Goal: Information Seeking & Learning: Learn about a topic

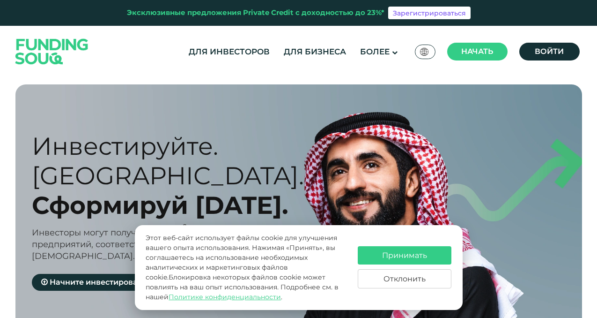
click at [399, 255] on font "Принимать" at bounding box center [404, 255] width 45 height 9
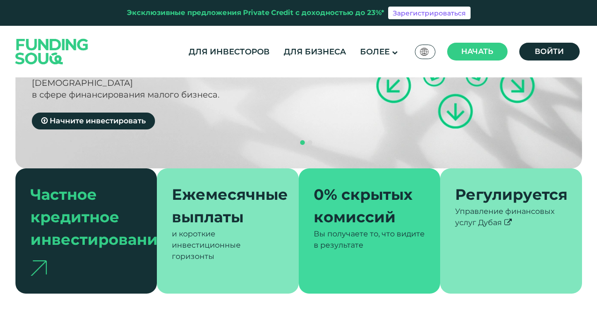
scroll to position [237, 0]
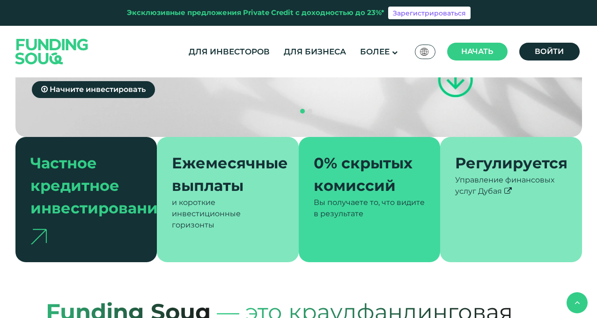
click at [89, 171] on font "Частное кредитное инвестирование" at bounding box center [98, 185] width 137 height 63
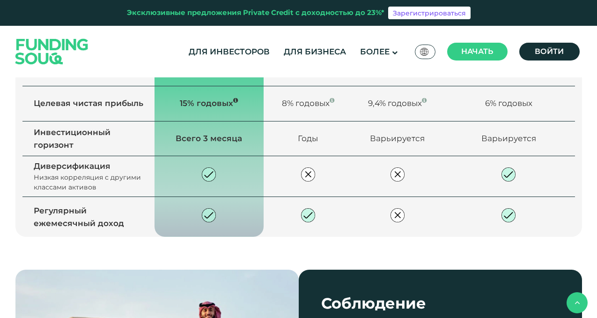
scroll to position [879, 0]
click at [128, 60] on font "Изучите наши возможности" at bounding box center [105, 55] width 112 height 9
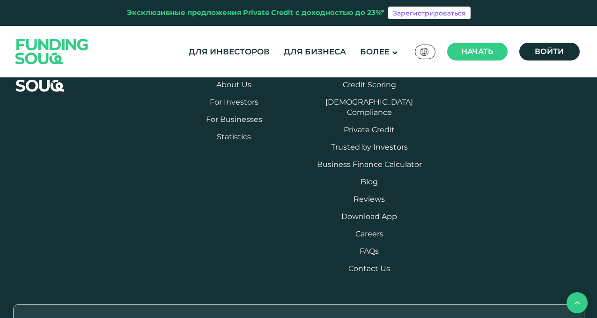
scroll to position [1516, 0]
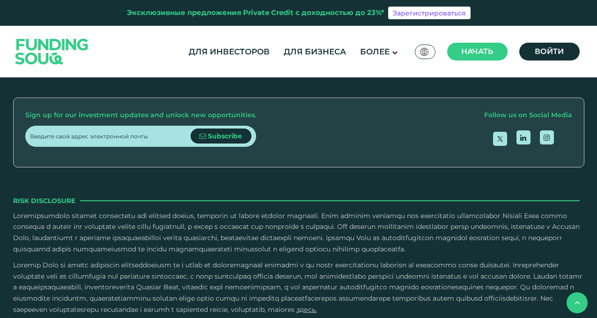
type tc-range-slider "4"
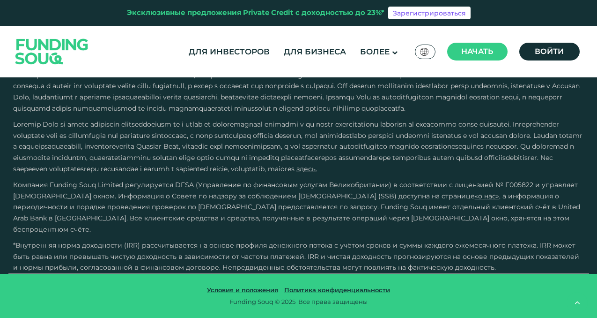
scroll to position [1828, 0]
